Goal: Task Accomplishment & Management: Use online tool/utility

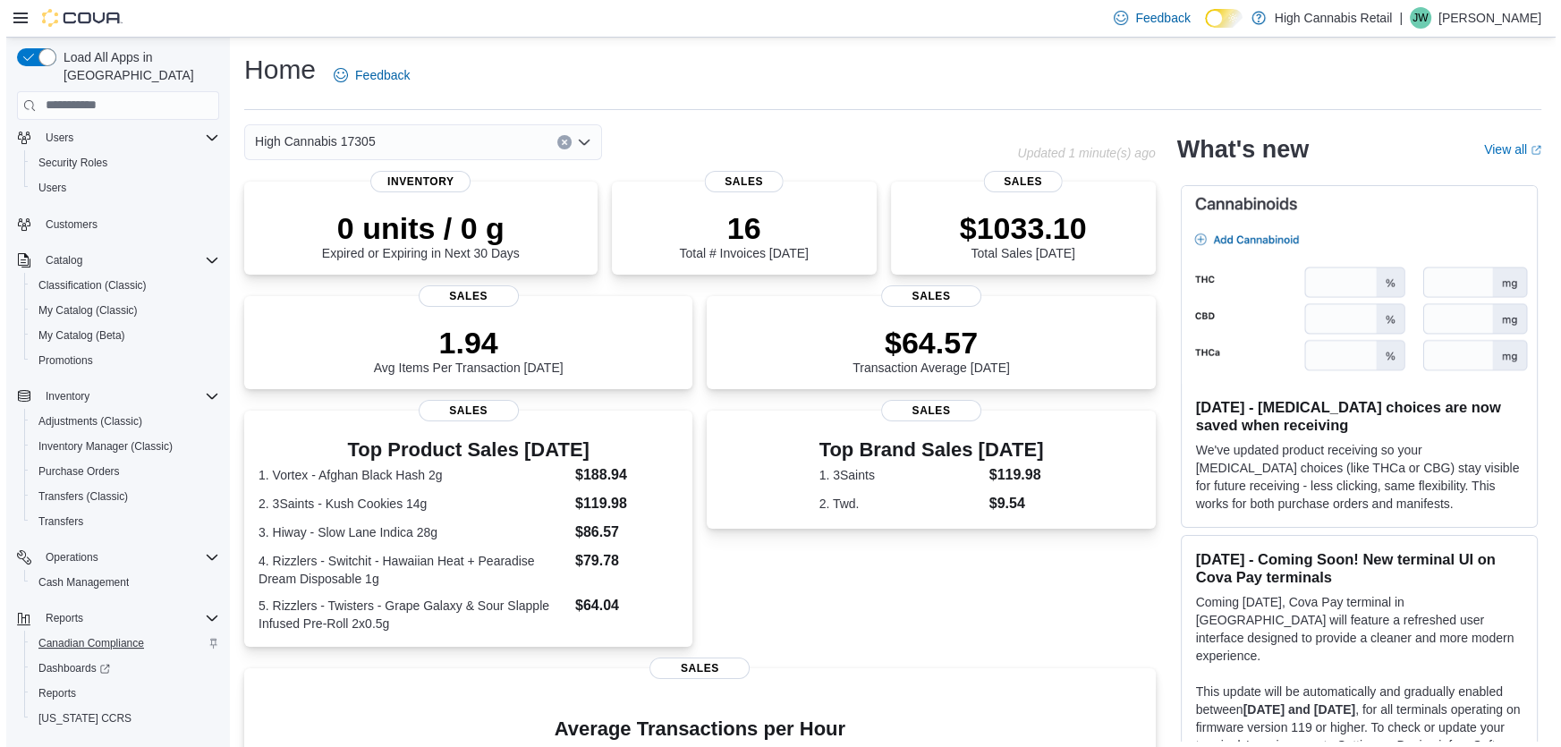
scroll to position [65, 0]
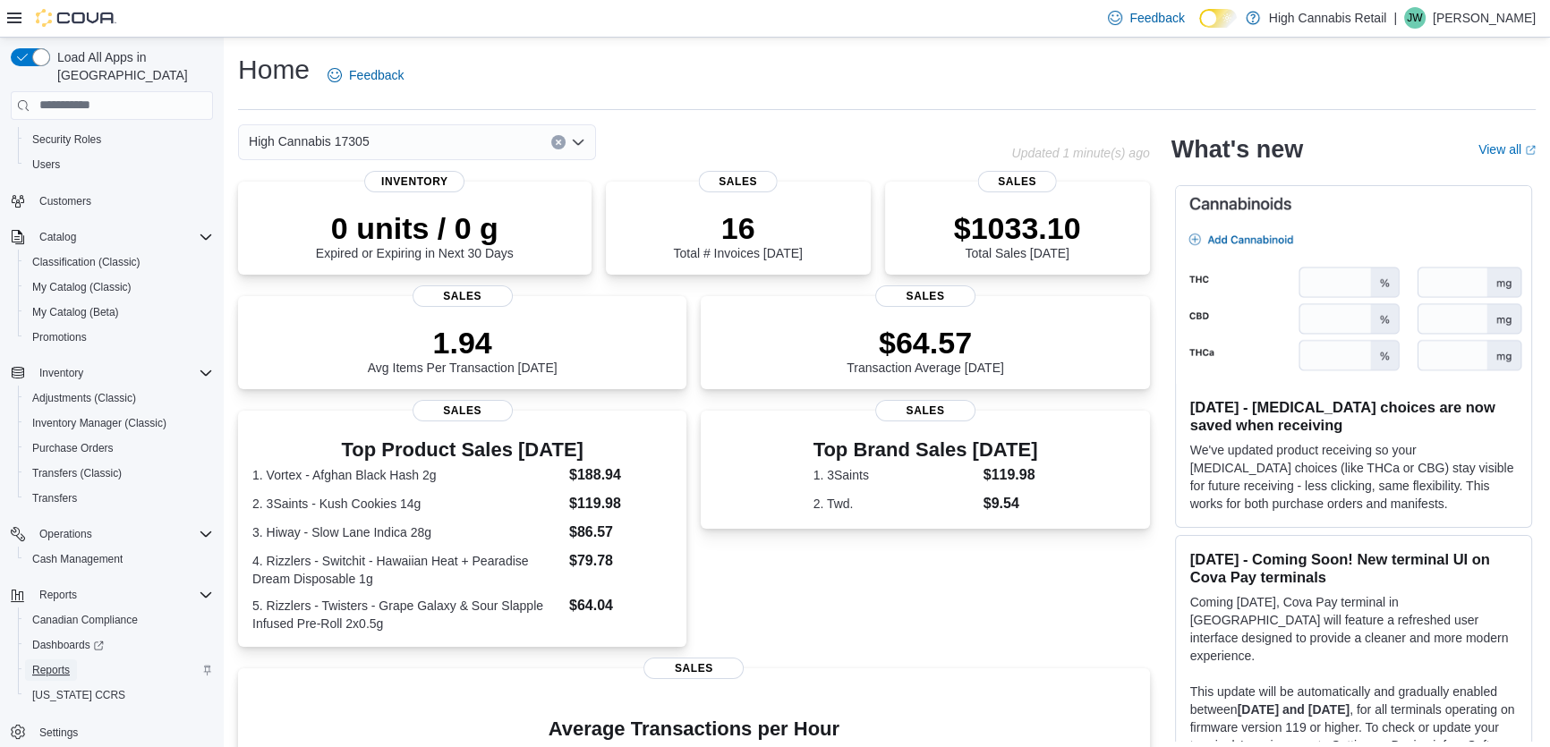
click at [48, 663] on span "Reports" at bounding box center [51, 670] width 38 height 14
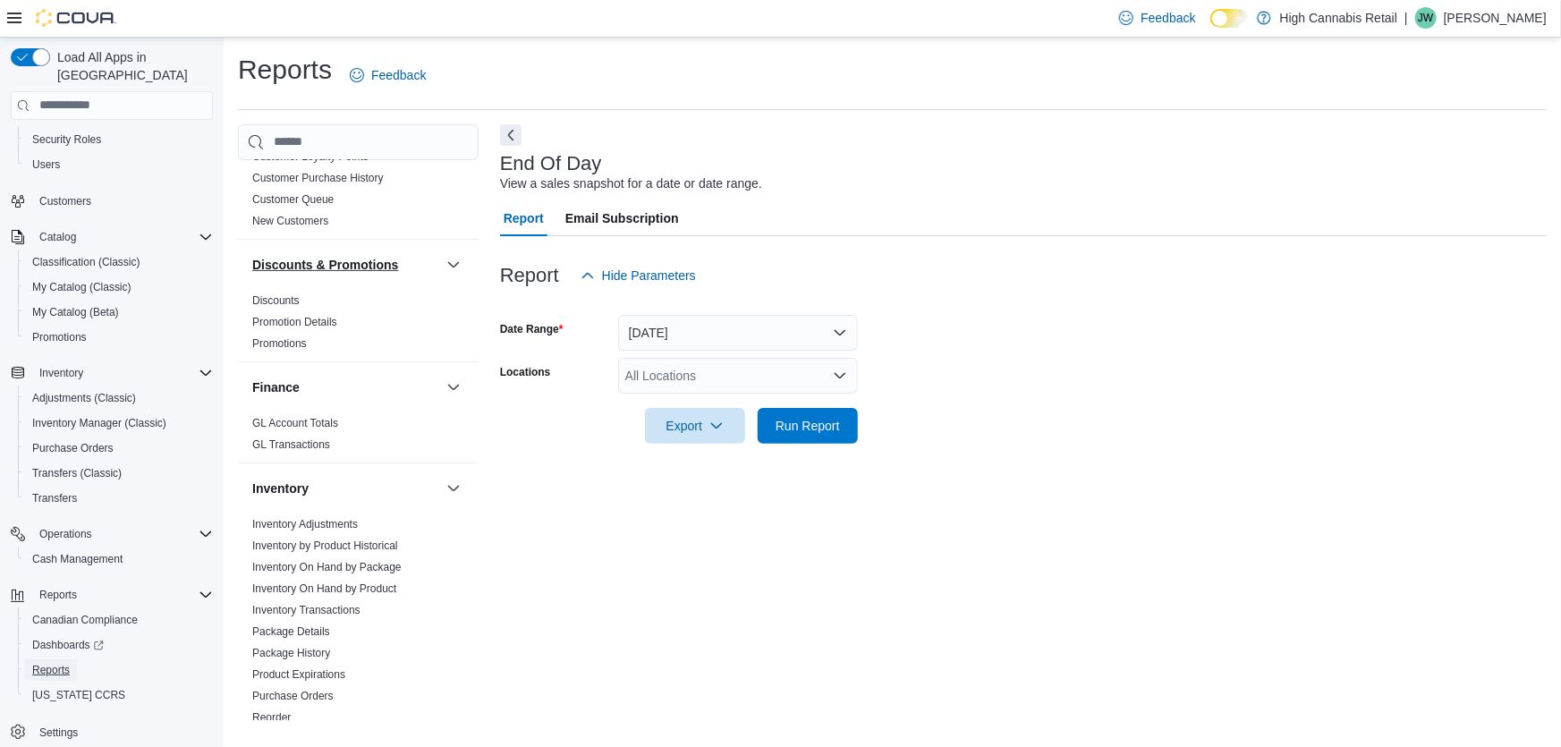
scroll to position [325, 0]
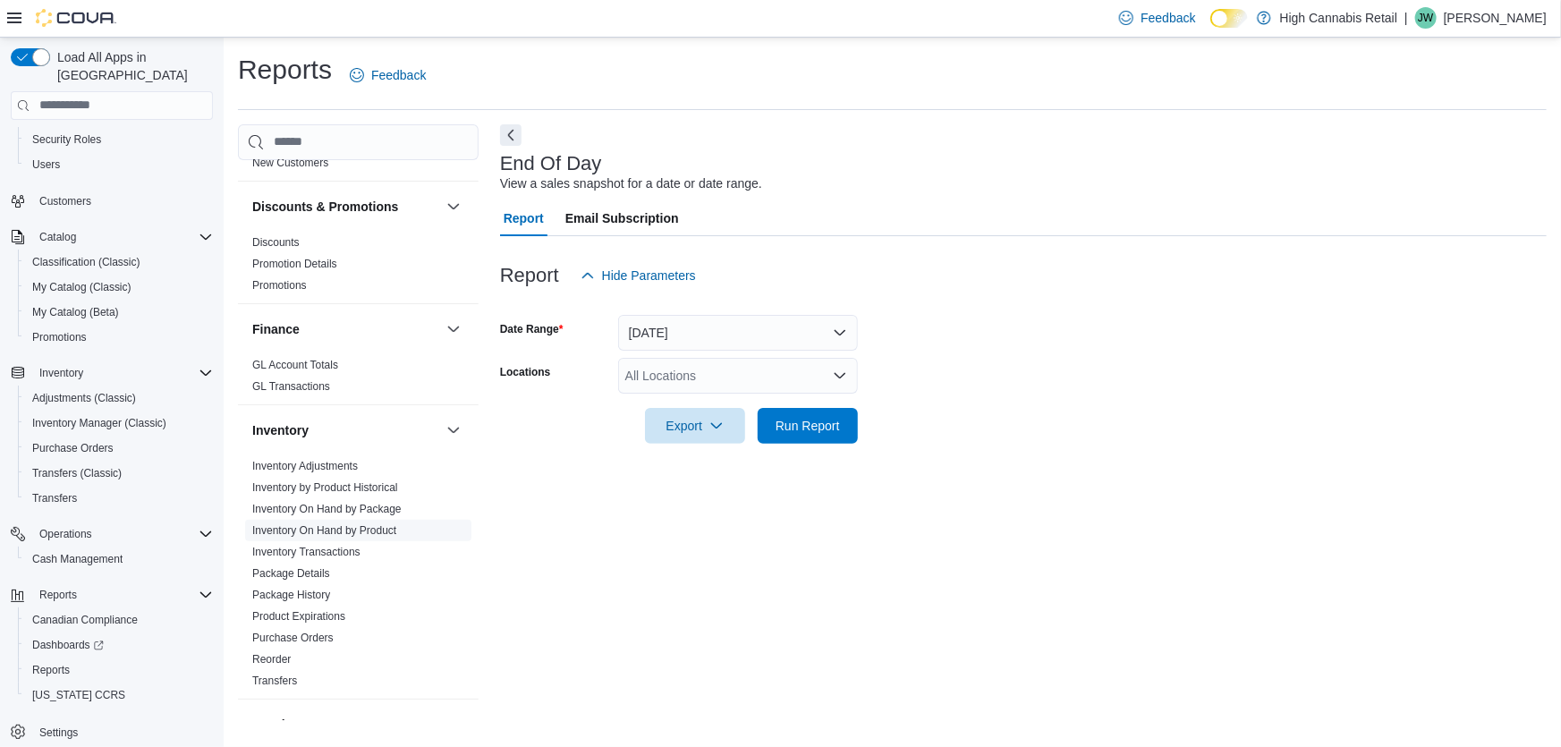
click at [314, 533] on link "Inventory On Hand by Product" at bounding box center [324, 530] width 144 height 13
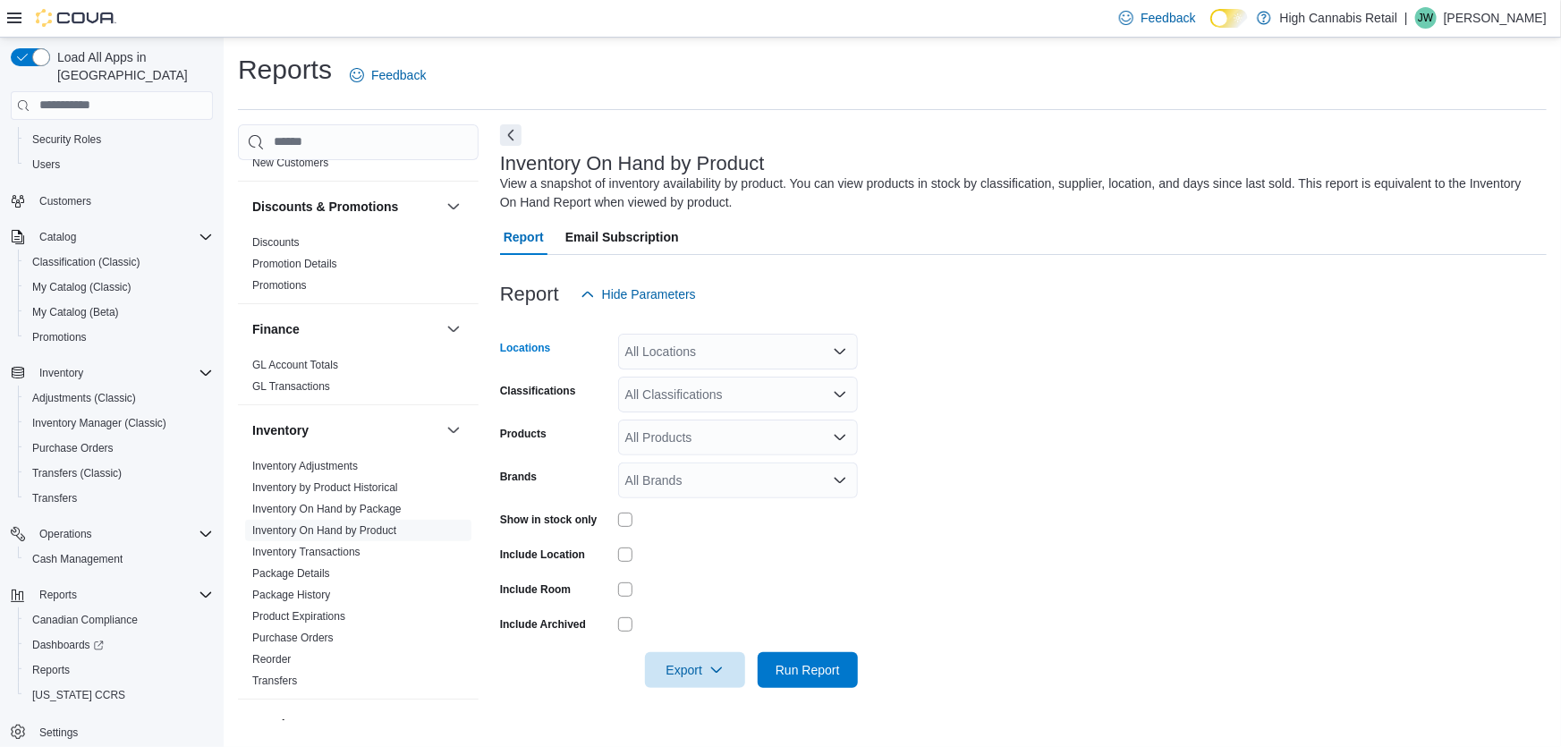
click at [793, 344] on div "All Locations" at bounding box center [738, 352] width 240 height 36
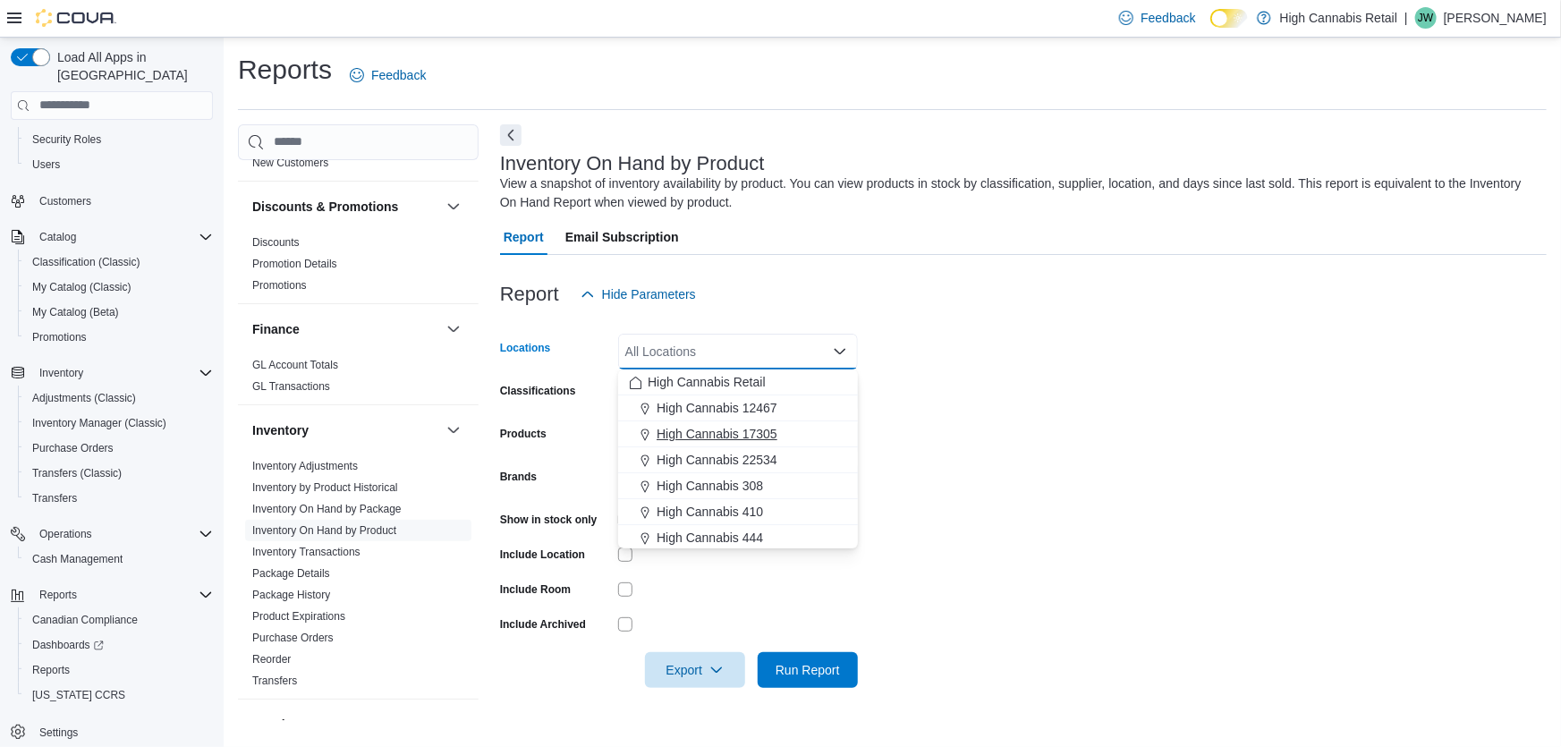
click at [729, 436] on span "High Cannabis 17305" at bounding box center [717, 434] width 121 height 18
click at [907, 429] on form "Locations High Cannabis 17305 Combo box. Selected. High Cannabis 17305. Press B…" at bounding box center [1023, 500] width 1047 height 376
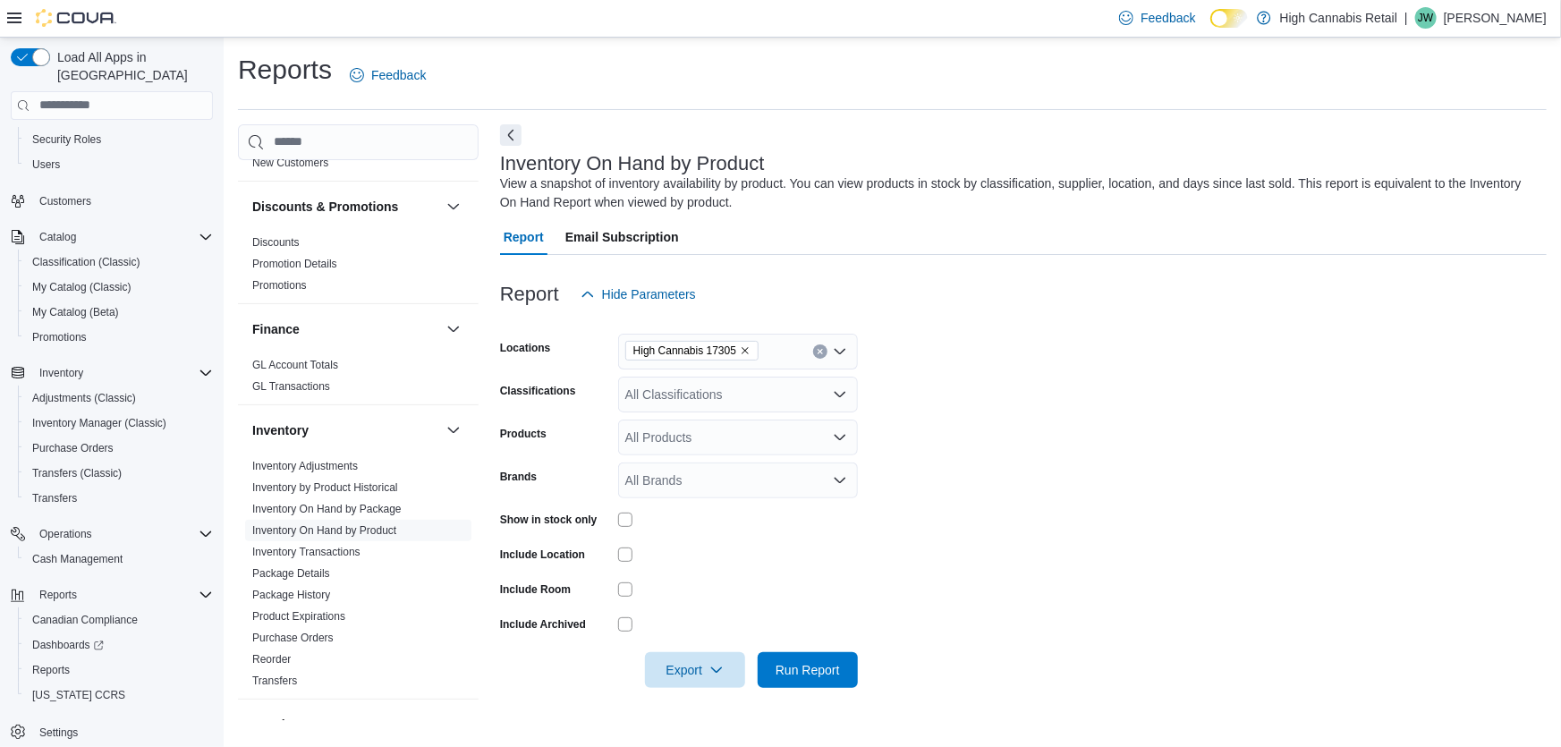
click at [674, 403] on div "All Classifications" at bounding box center [738, 395] width 240 height 36
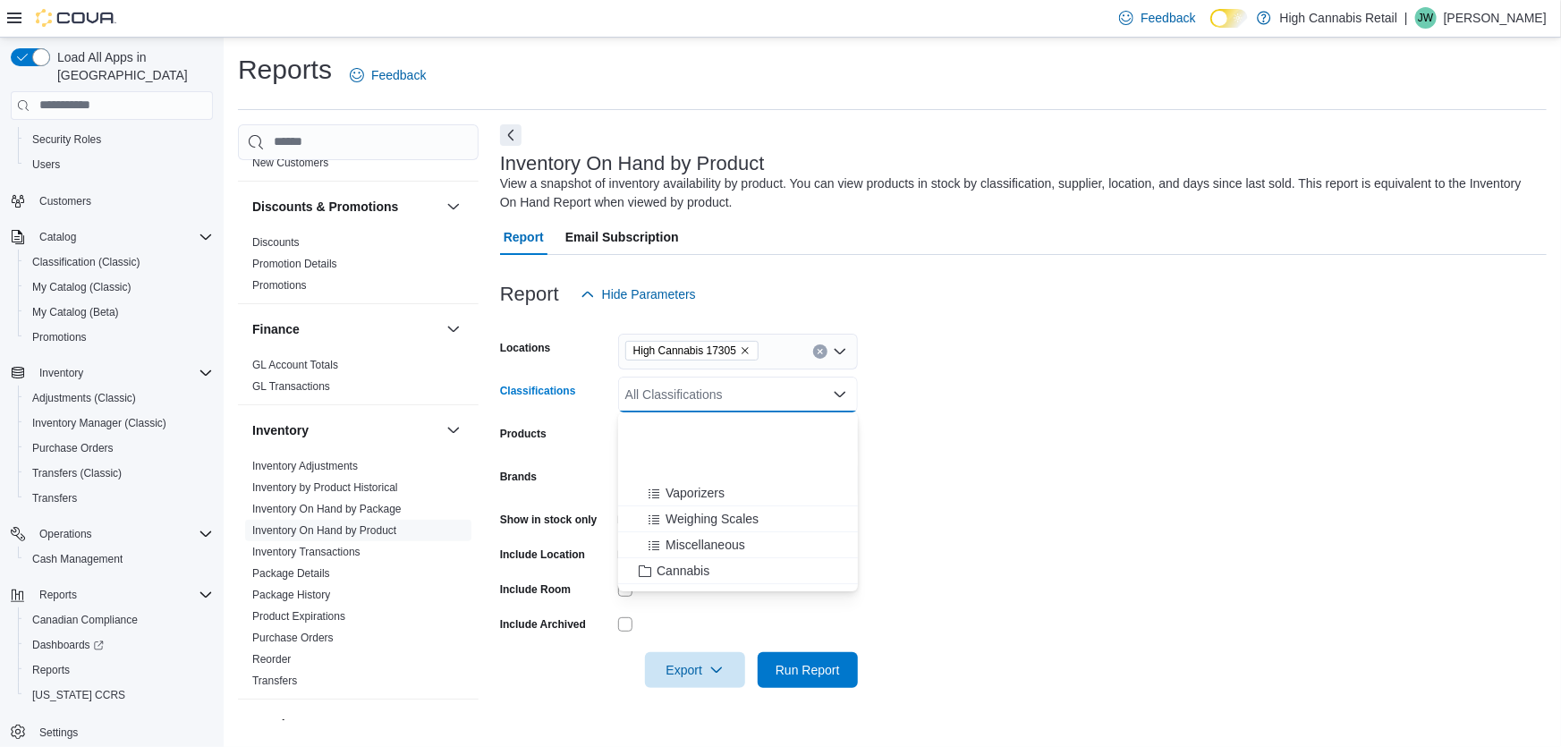
scroll to position [325, 0]
click at [671, 465] on span "Cannabis" at bounding box center [683, 463] width 53 height 18
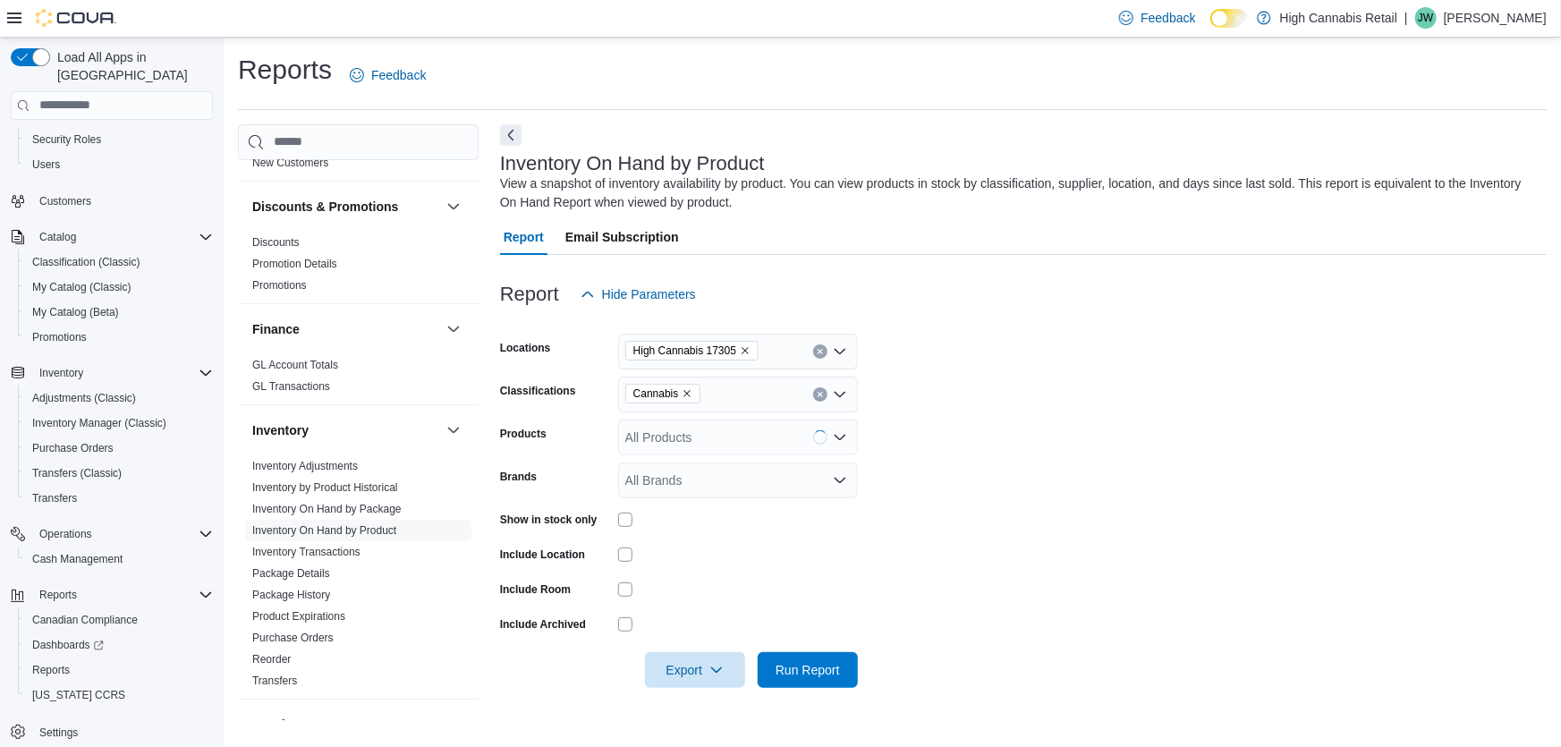
click at [1116, 465] on form "Locations High Cannabis 17305 Classifications Cannabis Products All Products Br…" at bounding box center [1023, 500] width 1047 height 376
click at [686, 392] on icon "Remove Cannabis from selection in this group" at bounding box center [687, 393] width 11 height 11
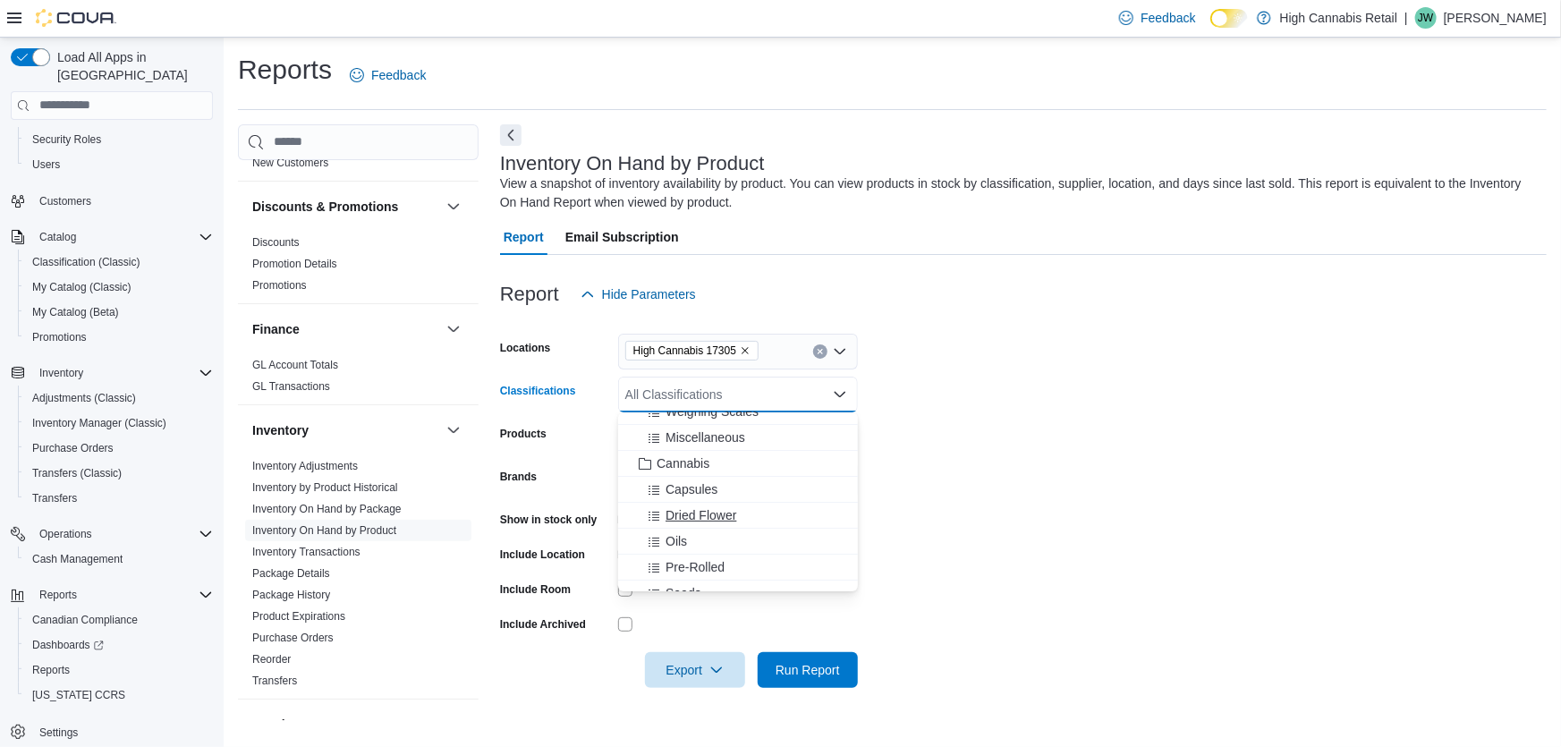
click at [708, 516] on span "Dried Flower" at bounding box center [701, 515] width 71 height 18
click at [1042, 497] on form "Locations High Cannabis 17305 Classifications Dried Flower Combo box. Selected.…" at bounding box center [1023, 500] width 1047 height 376
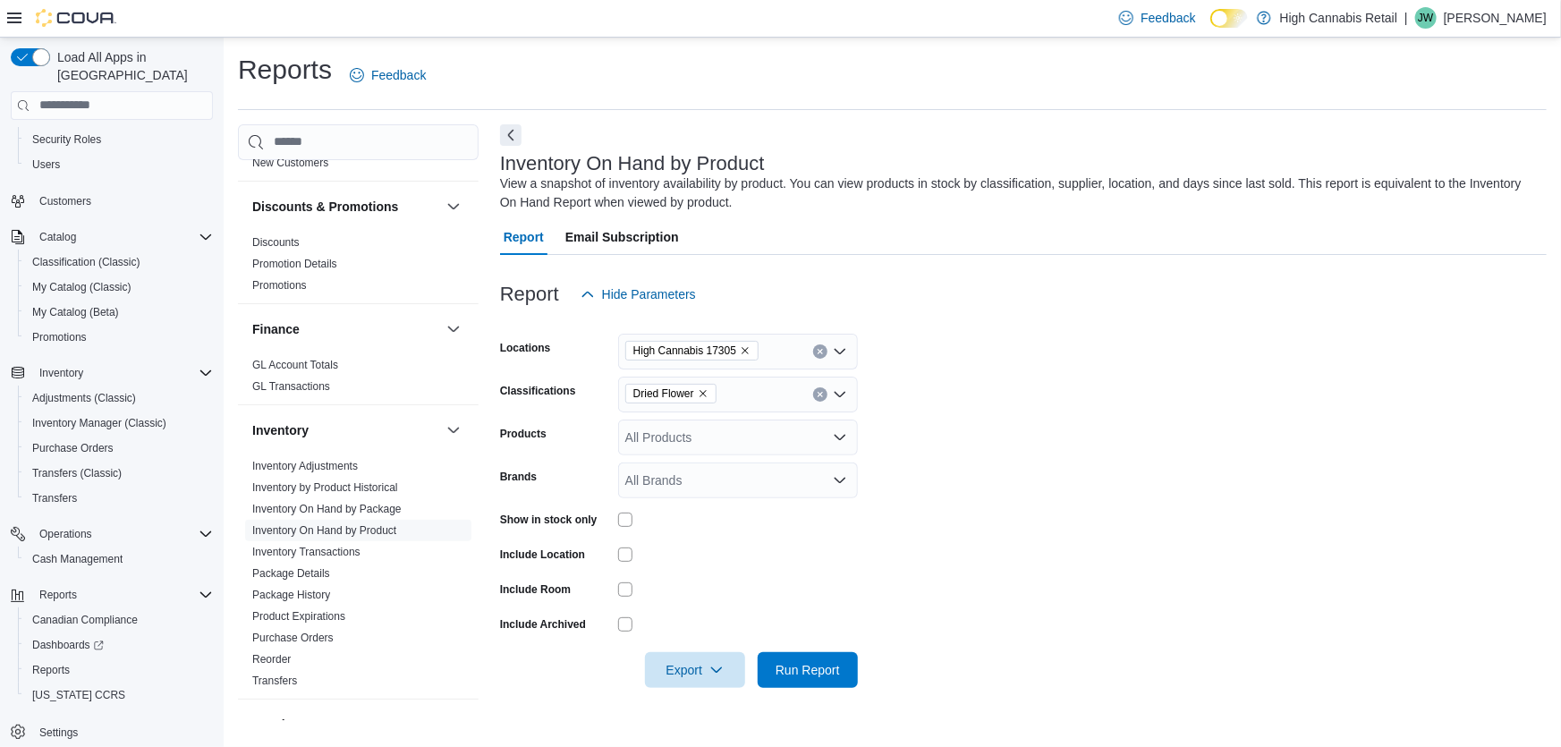
click at [694, 431] on div "All Products" at bounding box center [738, 438] width 240 height 36
click at [765, 395] on div "Dried Flower" at bounding box center [738, 395] width 240 height 36
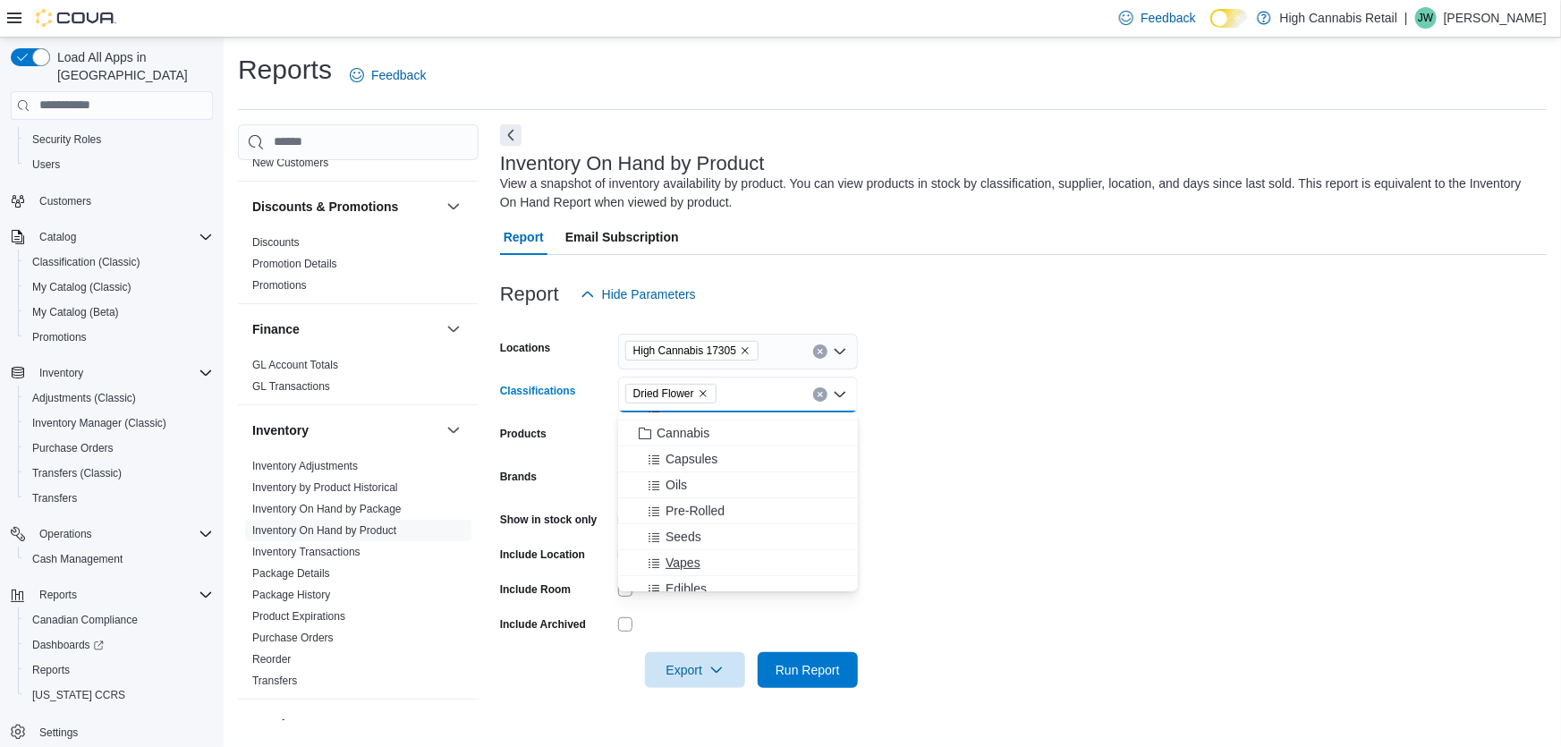
scroll to position [437, 0]
click at [679, 478] on span "Vapes" at bounding box center [683, 481] width 35 height 18
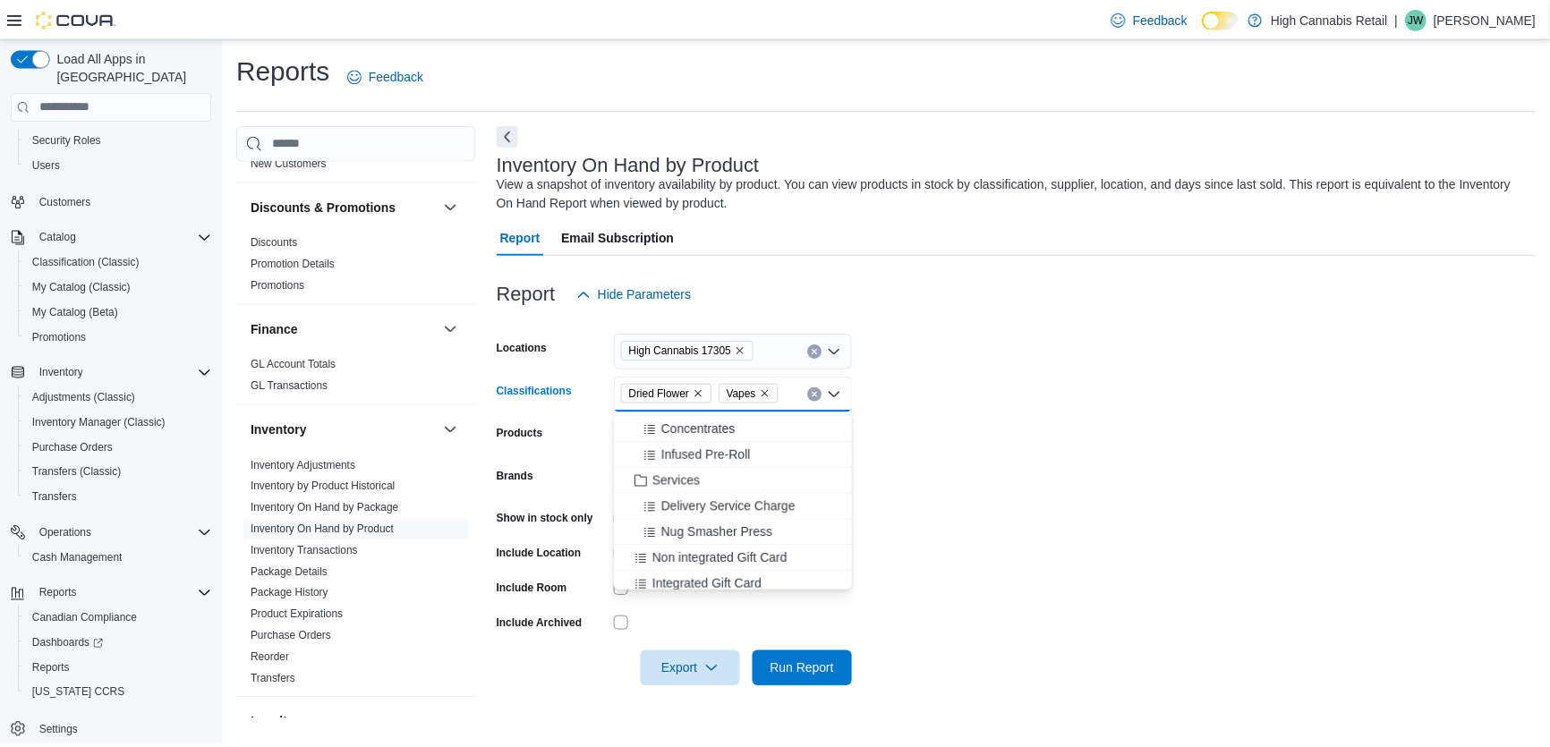
scroll to position [573, 0]
click at [723, 428] on span "Concentrates" at bounding box center [703, 423] width 74 height 18
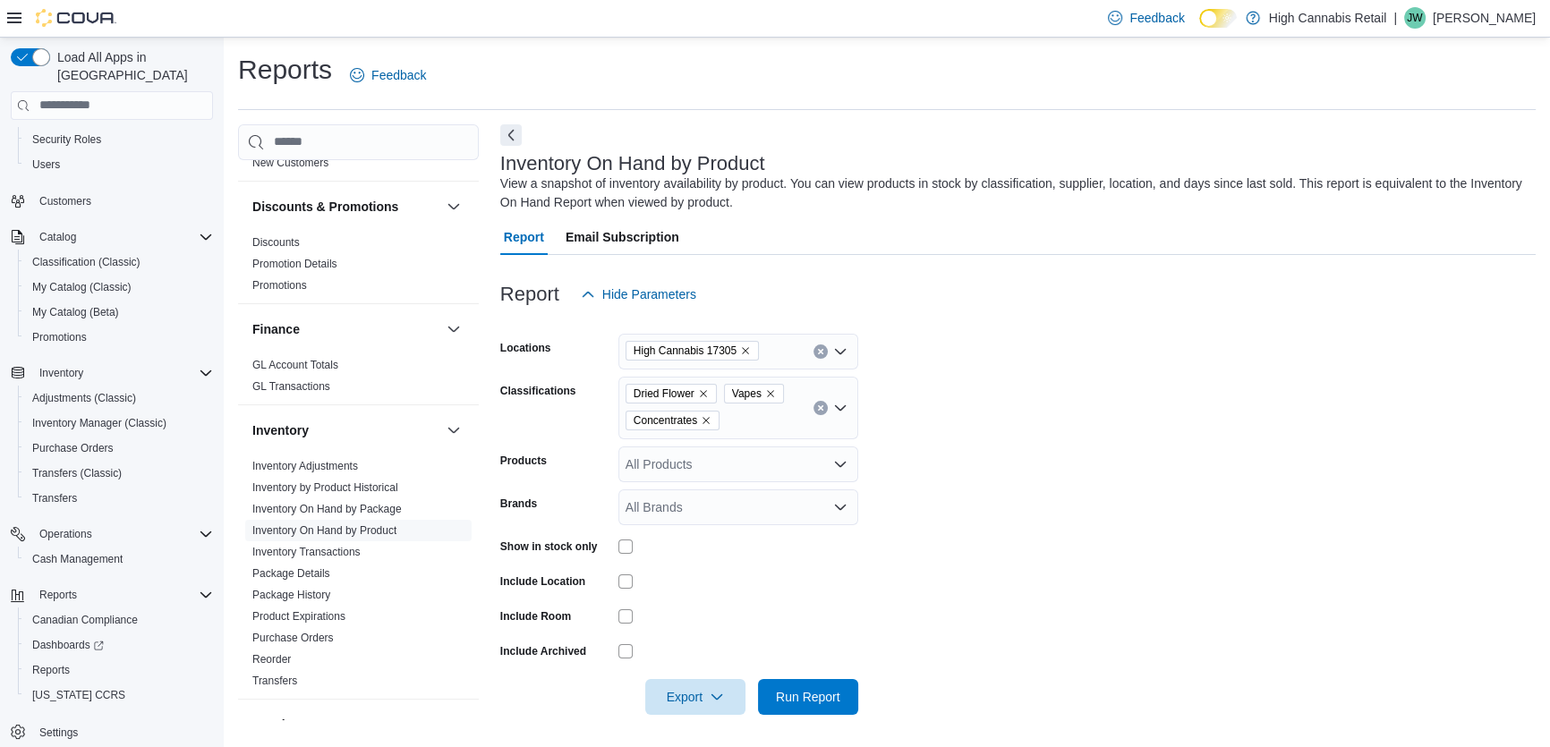
click at [905, 665] on div at bounding box center [1017, 672] width 1035 height 14
click at [692, 463] on div "All Products" at bounding box center [738, 464] width 240 height 36
click at [964, 485] on form "Locations High Cannabis 17305 Classifications Dried Flower Vapes Concentrates P…" at bounding box center [1017, 513] width 1035 height 403
click at [702, 700] on span "Export" at bounding box center [695, 696] width 79 height 36
click at [718, 590] on span "Export to Excel" at bounding box center [698, 588] width 81 height 14
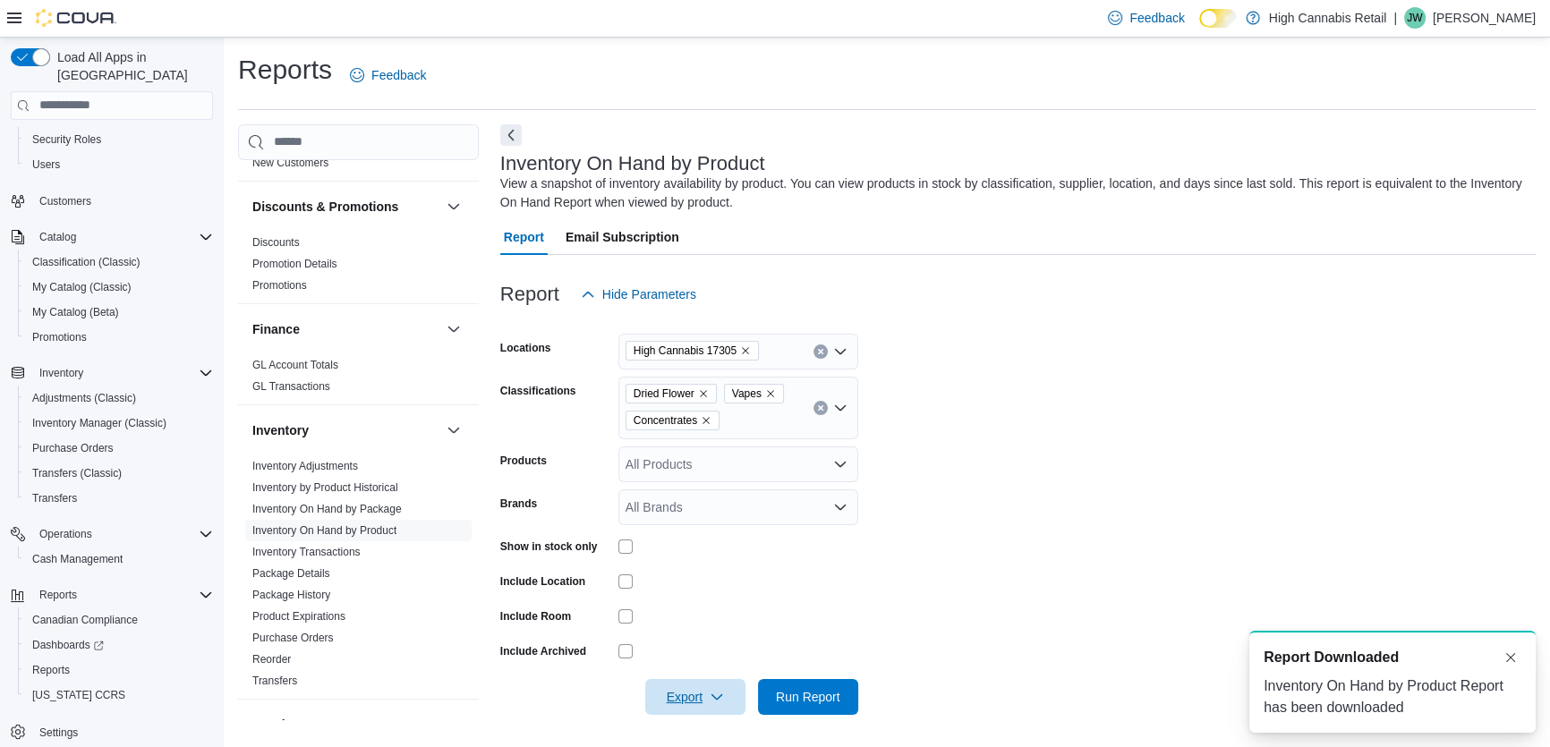
scroll to position [0, 0]
